Goal: Information Seeking & Learning: Learn about a topic

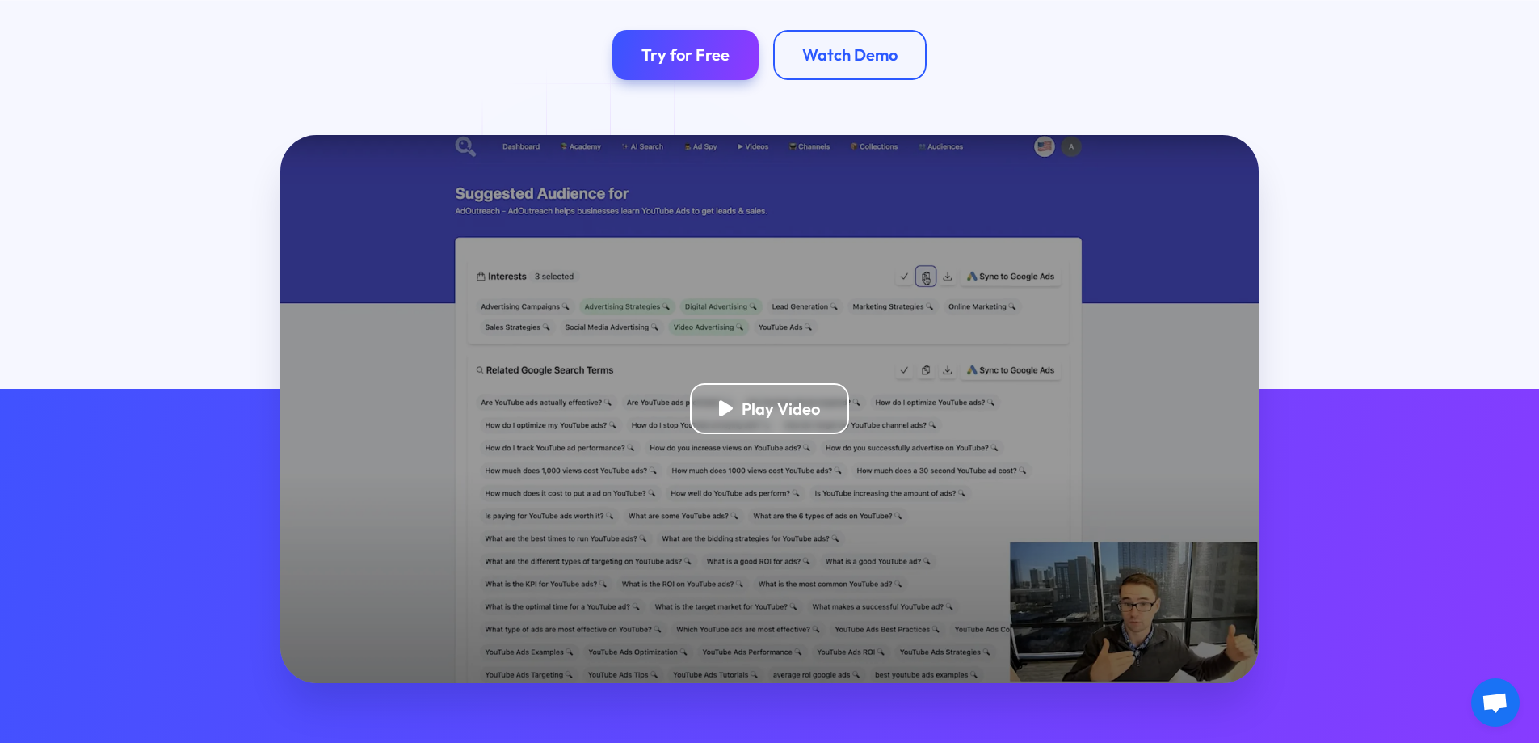
scroll to position [81, 0]
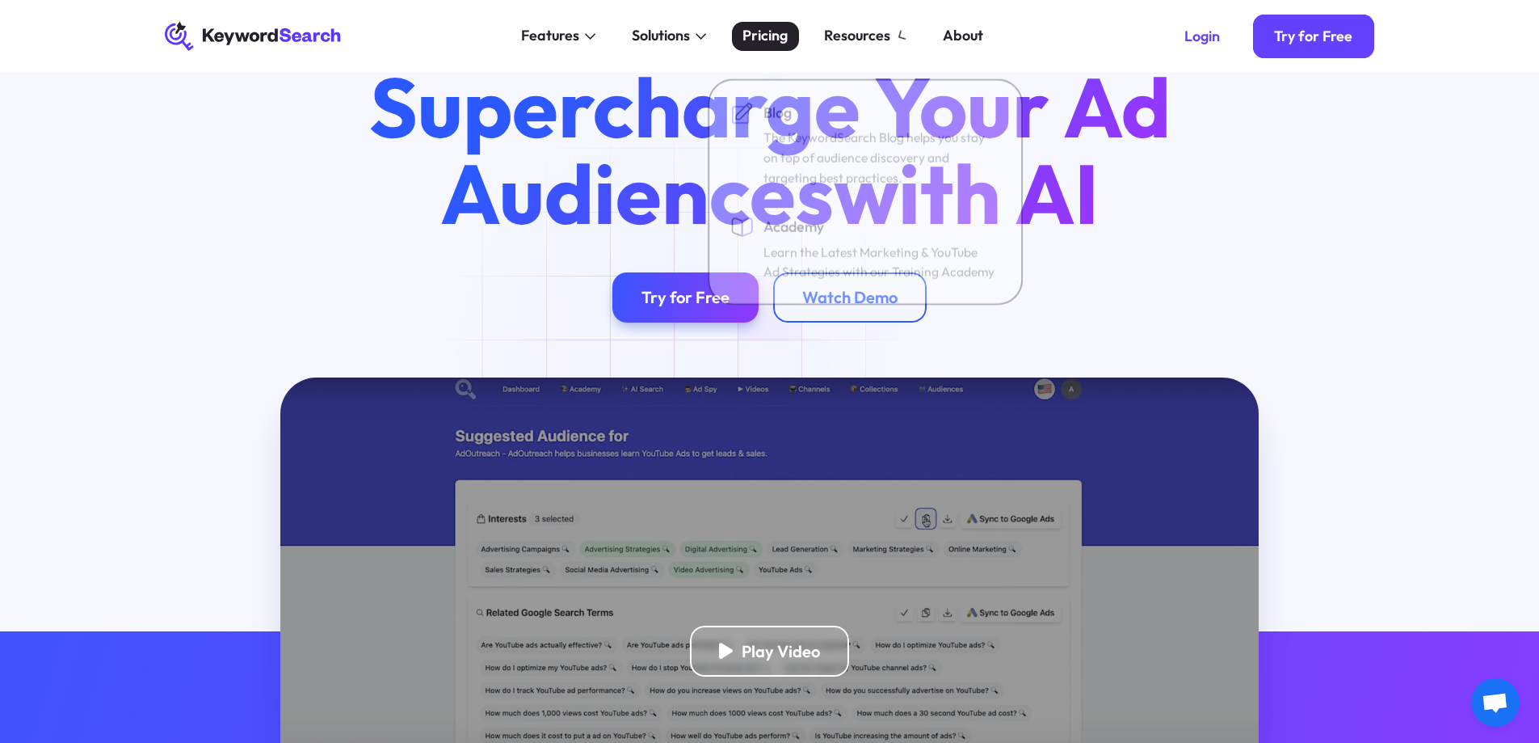
click at [765, 32] on div "Pricing" at bounding box center [765, 36] width 45 height 22
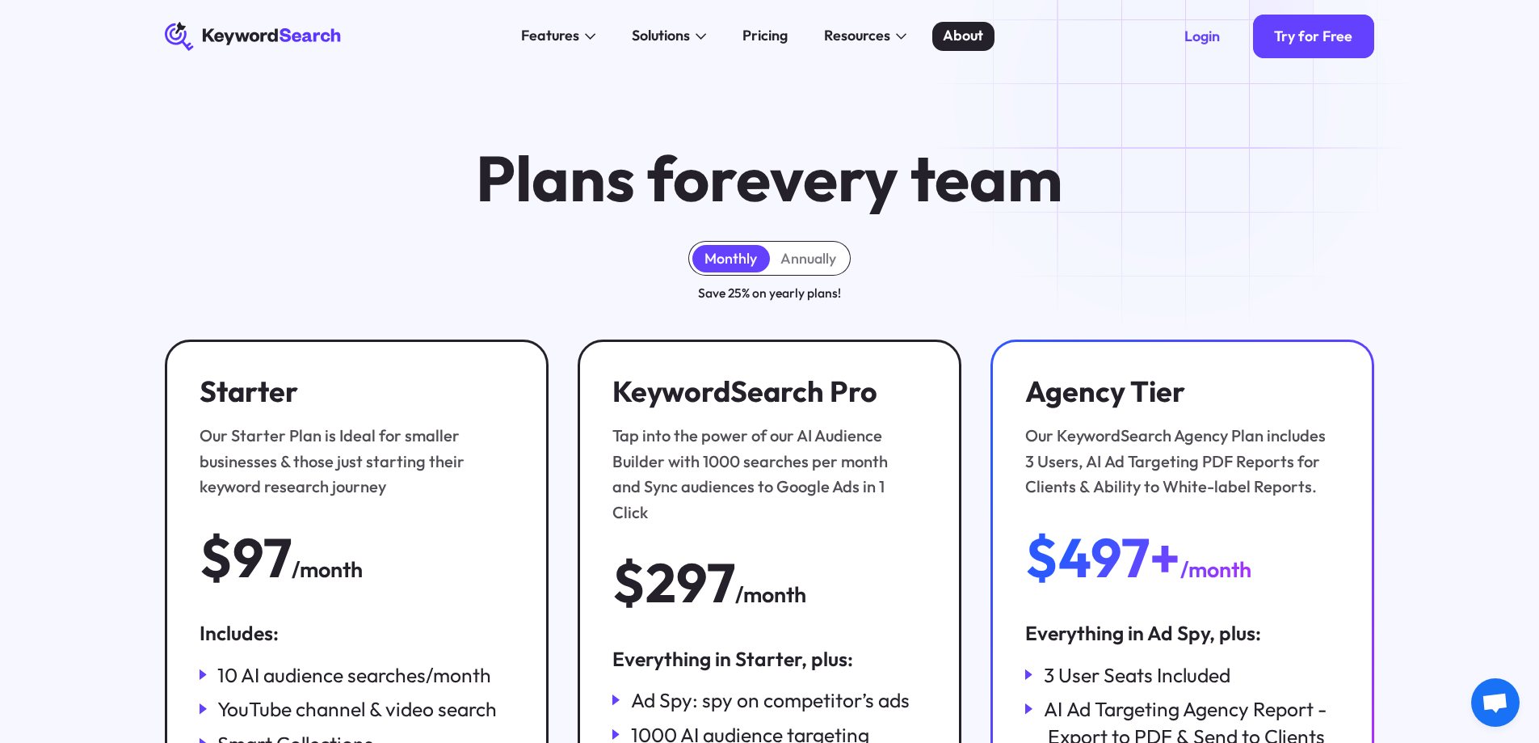
click at [963, 44] on div "About" at bounding box center [963, 36] width 40 height 22
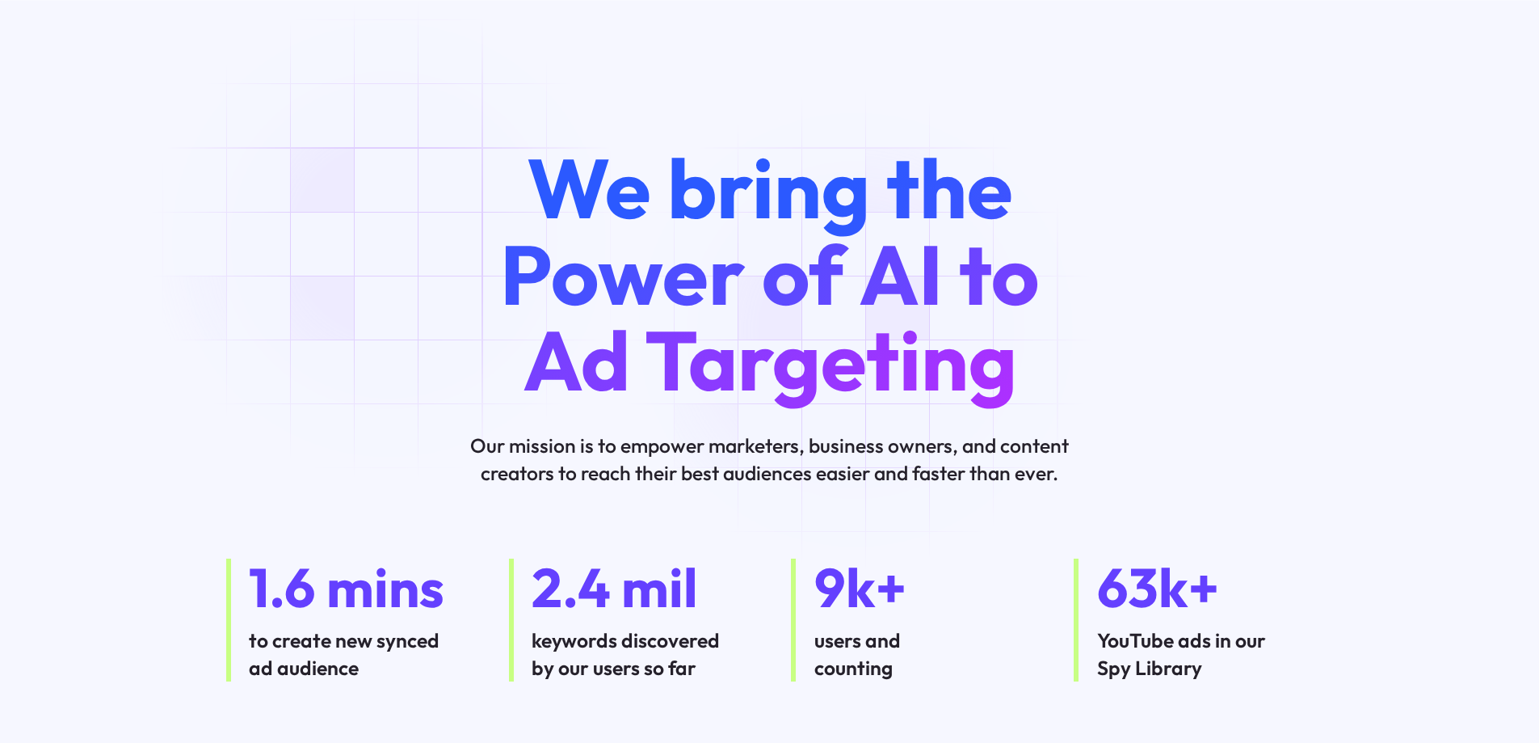
scroll to position [404, 0]
